Goal: Check status: Verify the current state of an ongoing process or item

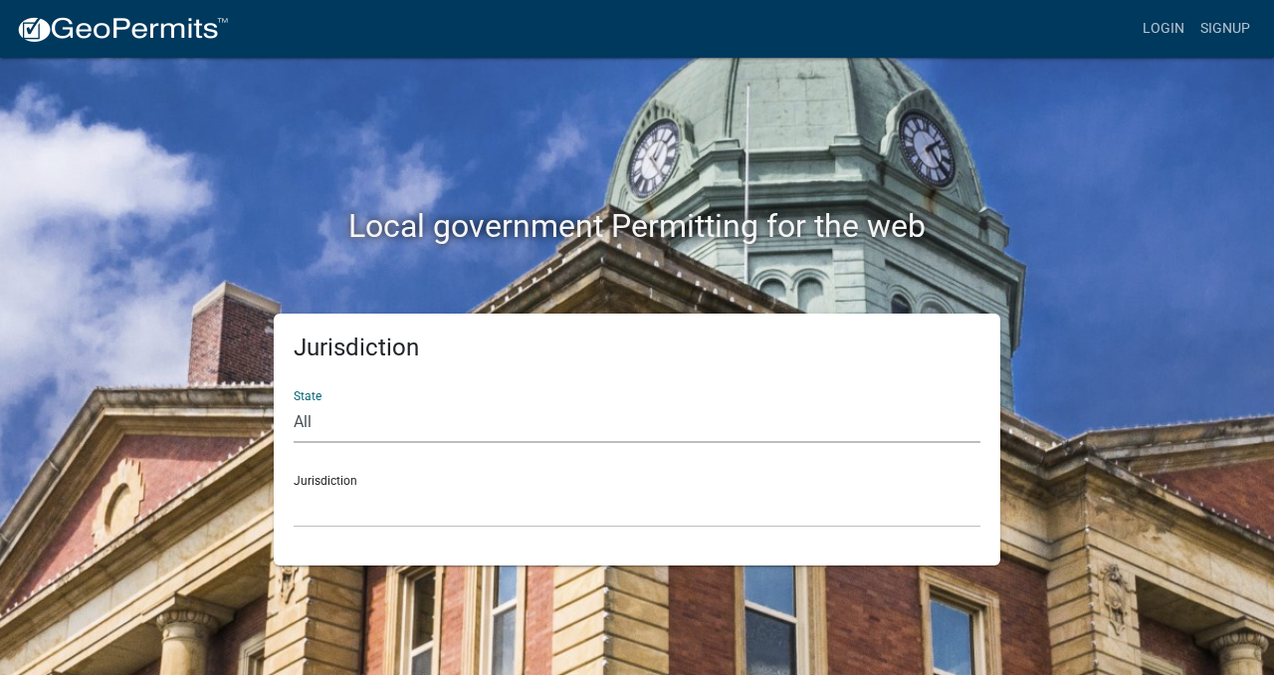
click at [332, 427] on select "All [US_STATE] [US_STATE] [US_STATE] [US_STATE] [US_STATE] [US_STATE] [US_STATE…" at bounding box center [637, 422] width 687 height 41
select select "[US_STATE]"
click at [294, 402] on select "All [US_STATE] [US_STATE] [US_STATE] [US_STATE] [US_STATE] [US_STATE] [US_STATE…" at bounding box center [637, 422] width 687 height 41
click at [1166, 33] on link "Login" at bounding box center [1163, 29] width 58 height 38
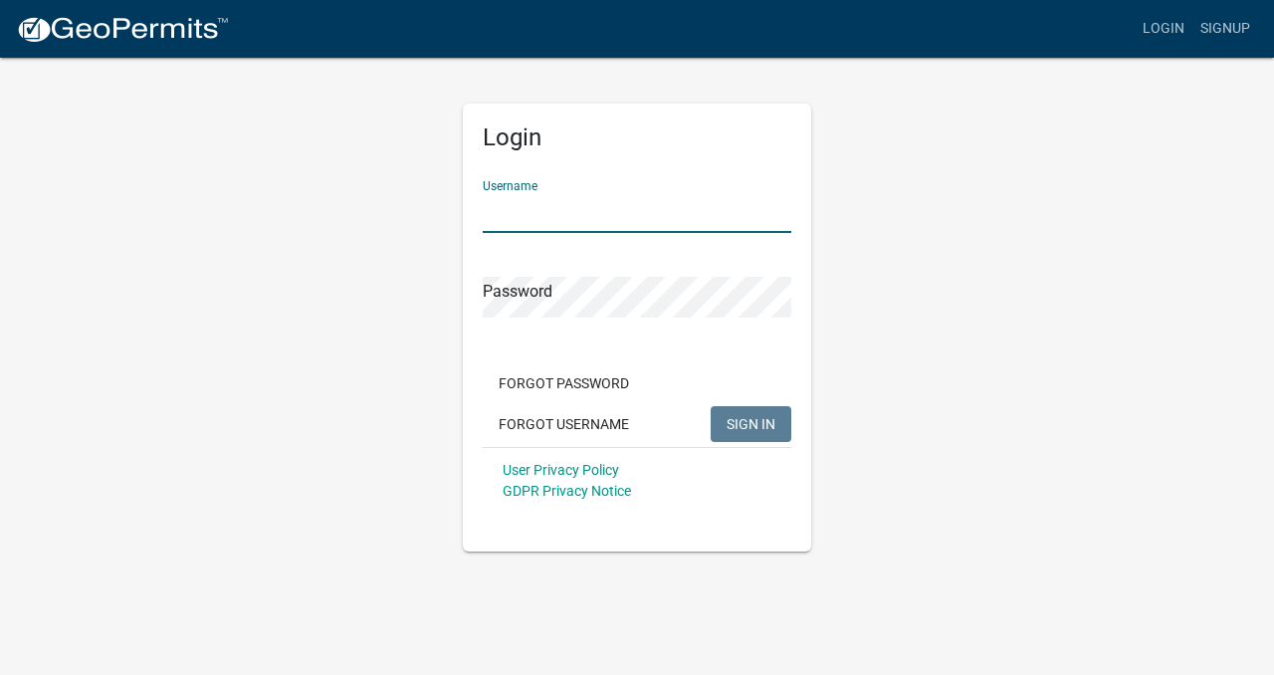
click at [629, 225] on input "Username" at bounding box center [637, 212] width 308 height 41
type input "[EMAIL_ADDRESS][DOMAIN_NAME]"
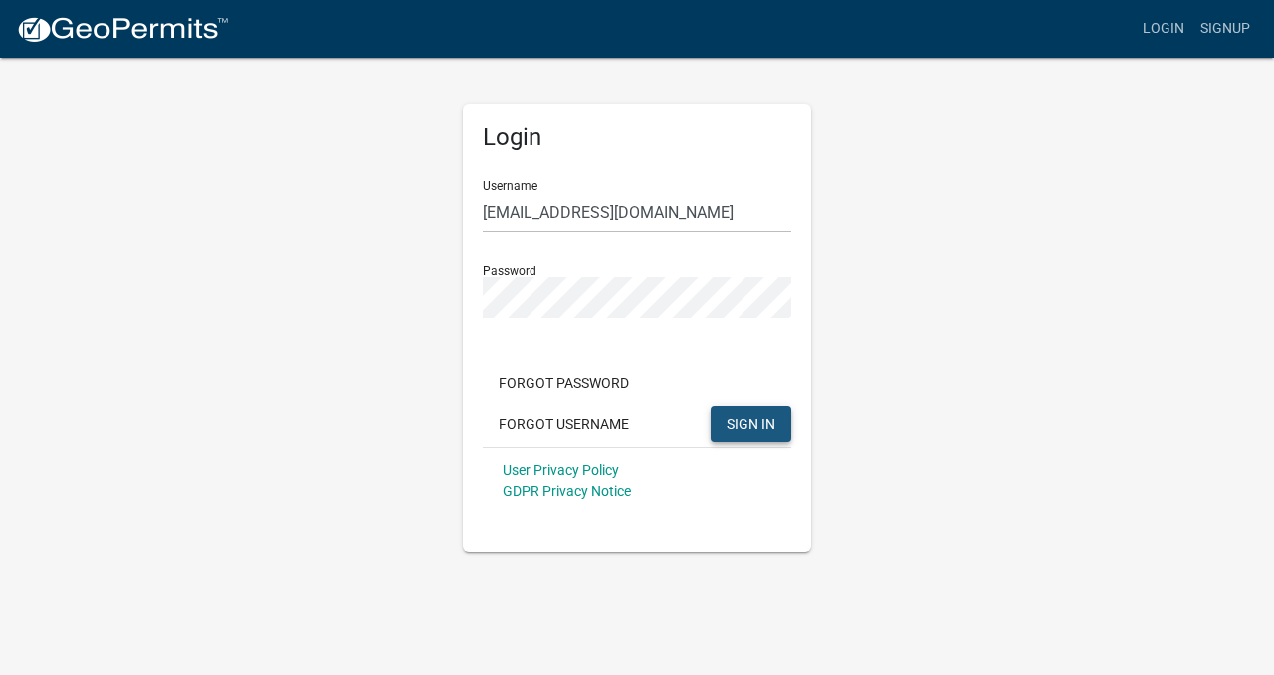
click at [754, 425] on span "SIGN IN" at bounding box center [750, 423] width 49 height 16
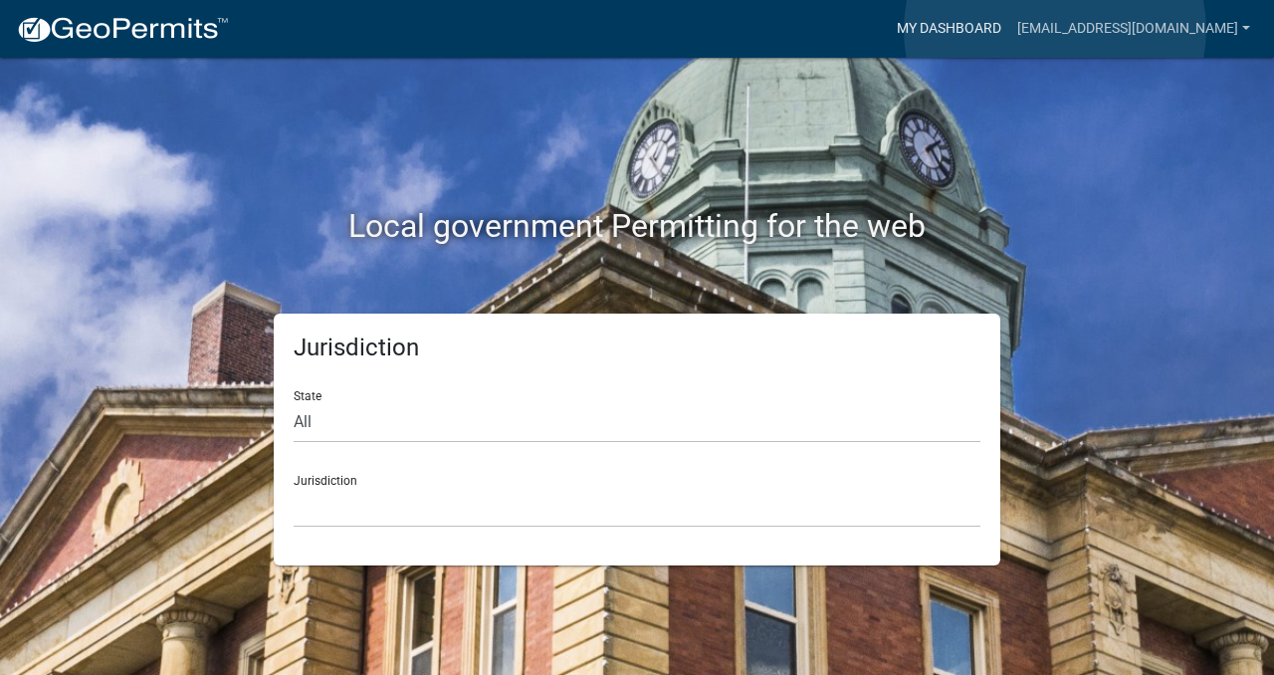
click at [1009, 30] on link "My Dashboard" at bounding box center [949, 29] width 120 height 38
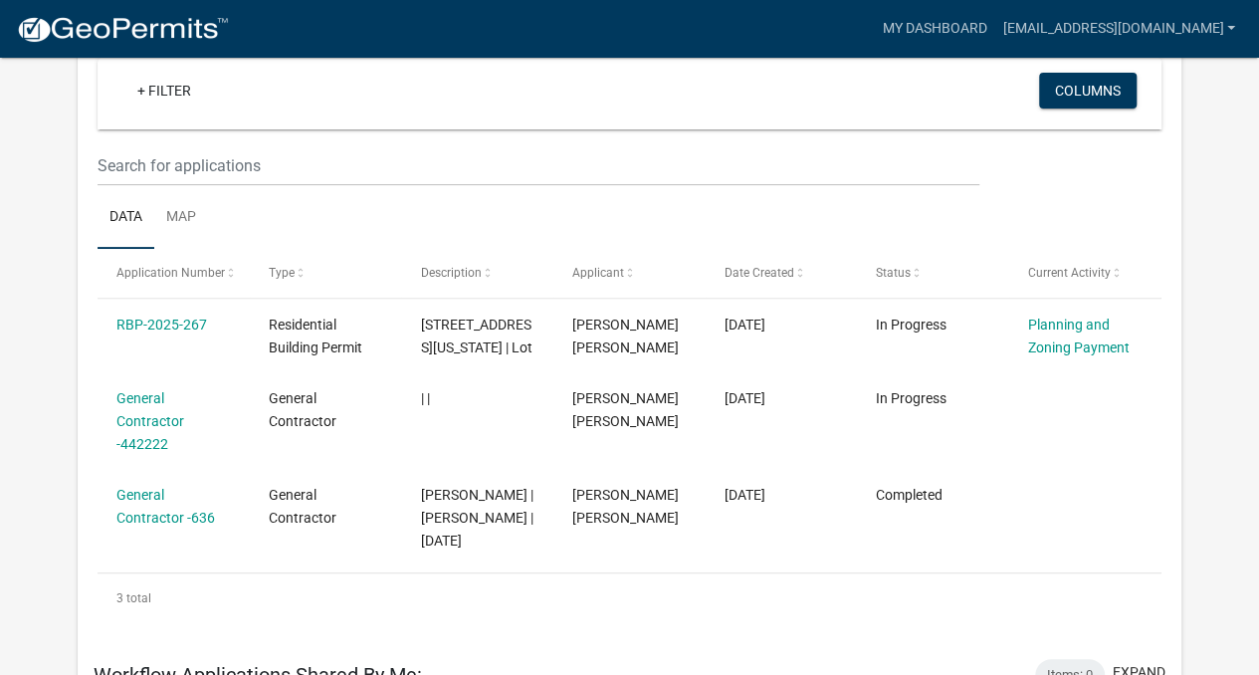
scroll to position [233, 0]
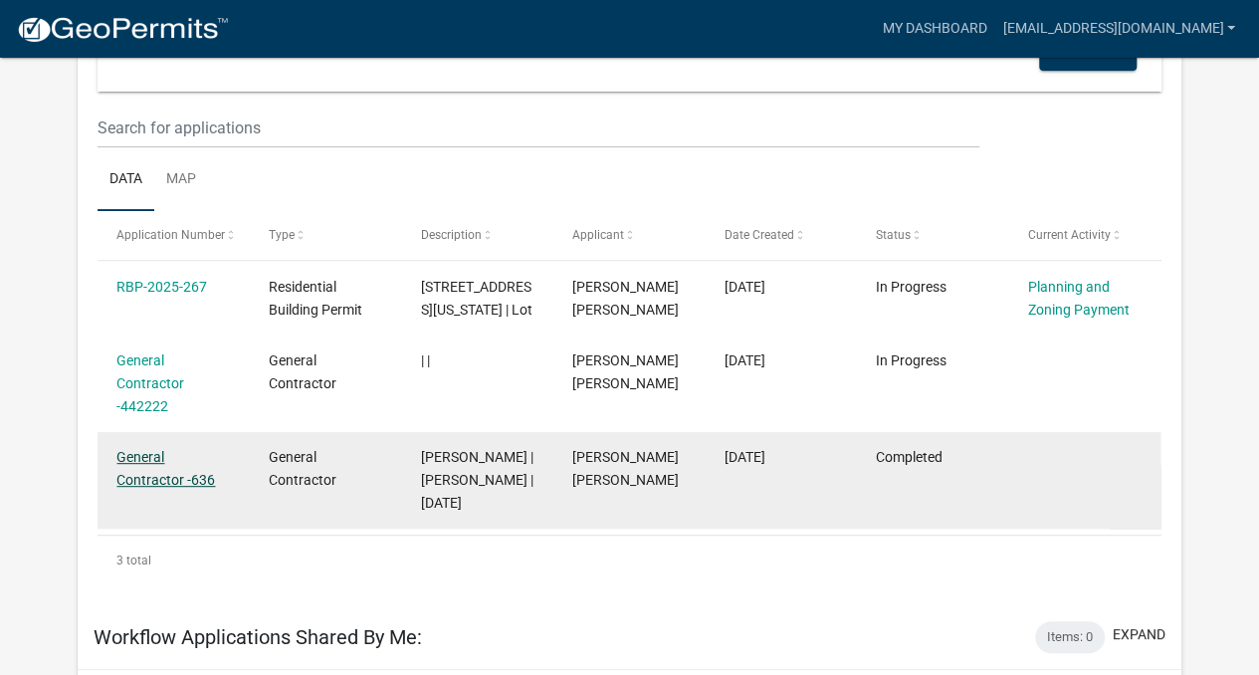
click at [142, 488] on link "General Contractor -636" at bounding box center [165, 468] width 99 height 39
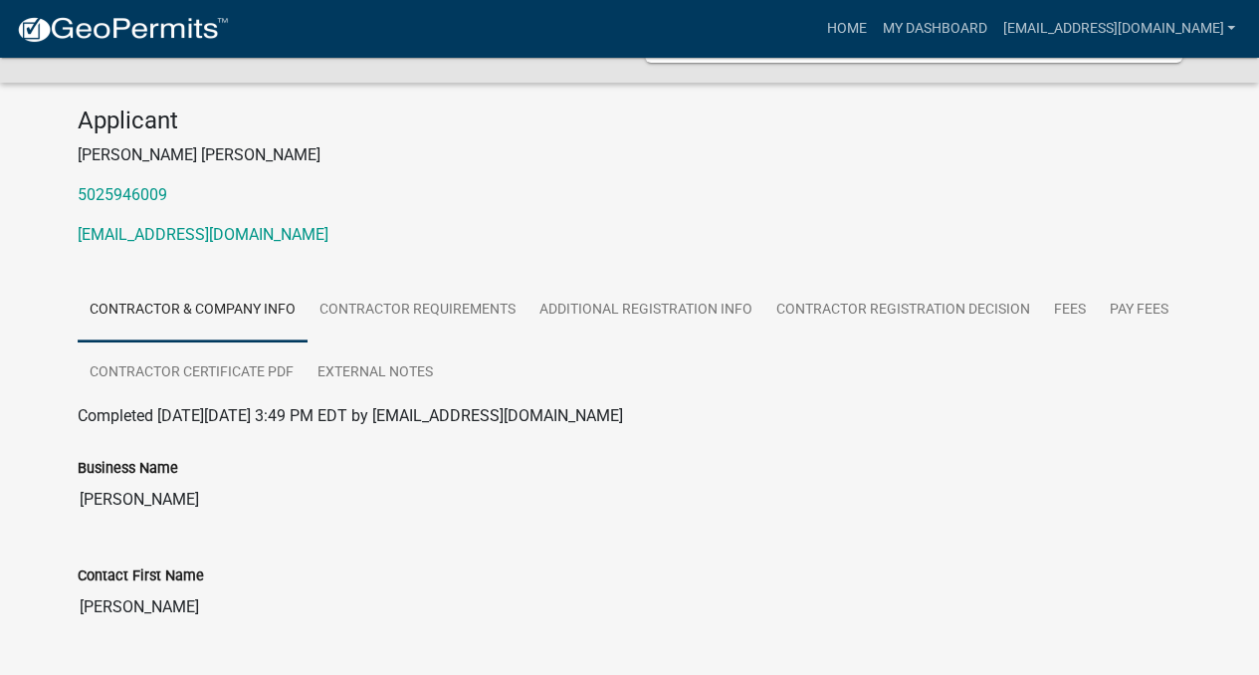
scroll to position [184, 0]
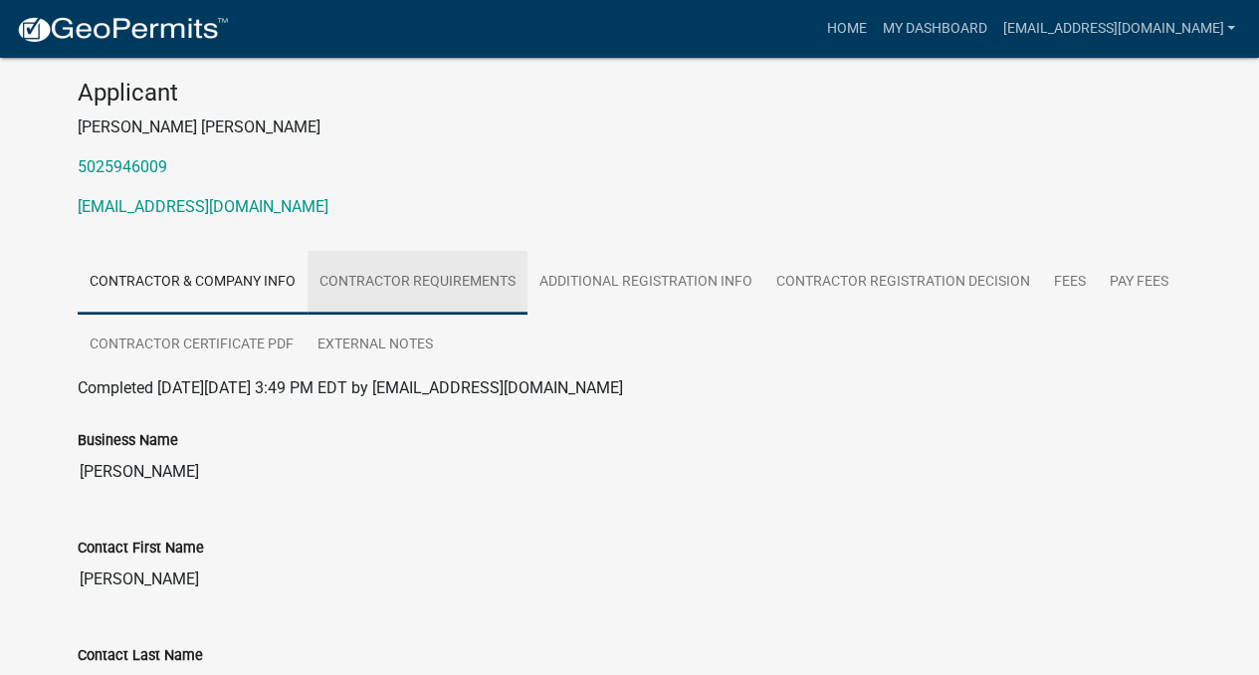
click at [448, 274] on link "Contractor Requirements" at bounding box center [417, 283] width 220 height 64
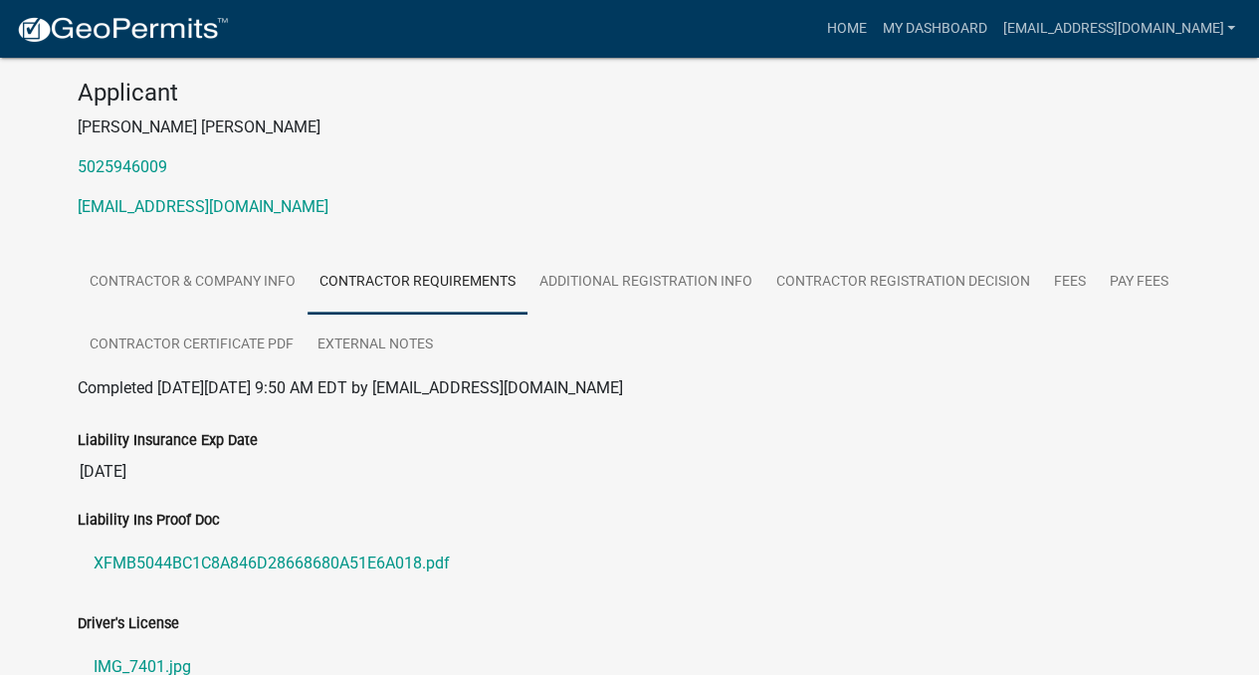
scroll to position [307, 0]
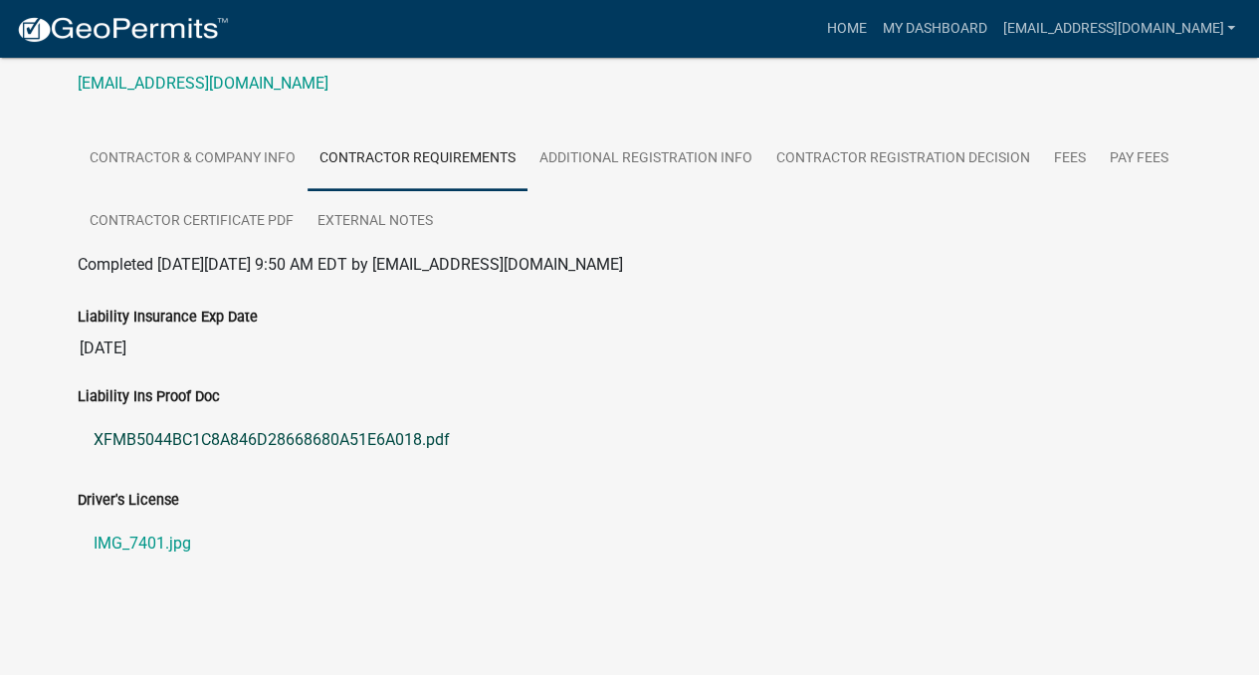
click at [398, 442] on link "XFMB5044BC1C8A846D28668680A51E6A018.pdf" at bounding box center [630, 440] width 1105 height 48
